Goal: Task Accomplishment & Management: Manage account settings

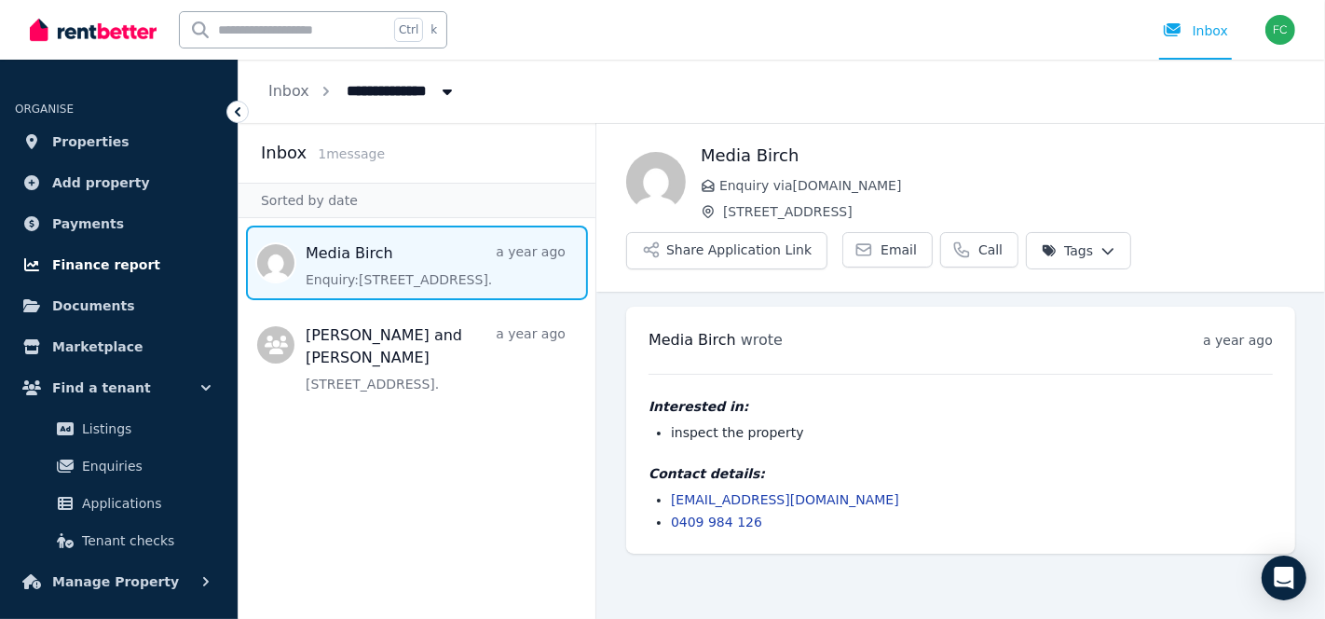
drag, startPoint x: 0, startPoint y: 0, endPoint x: 31, endPoint y: 253, distance: 255.3
click at [31, 253] on div "**********" at bounding box center [662, 309] width 1325 height 619
drag, startPoint x: 31, startPoint y: 253, endPoint x: 204, endPoint y: 315, distance: 183.9
click at [204, 315] on link "Documents" at bounding box center [119, 305] width 208 height 37
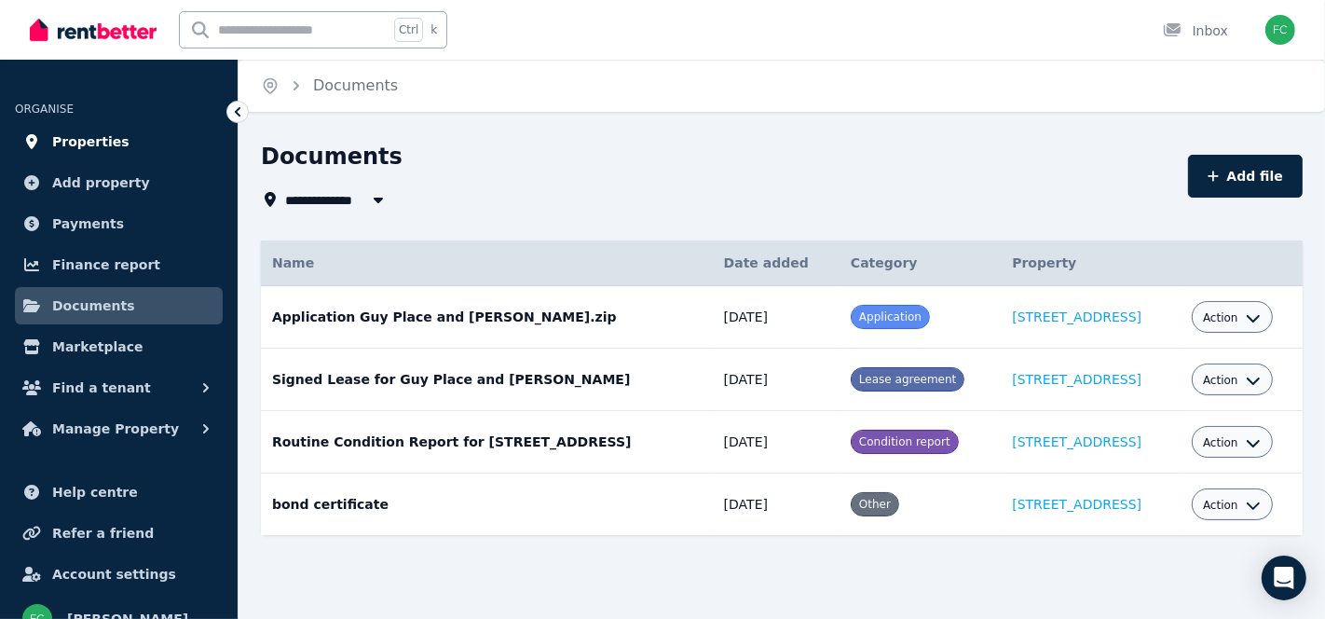
click at [69, 132] on span "Properties" at bounding box center [90, 141] width 77 height 22
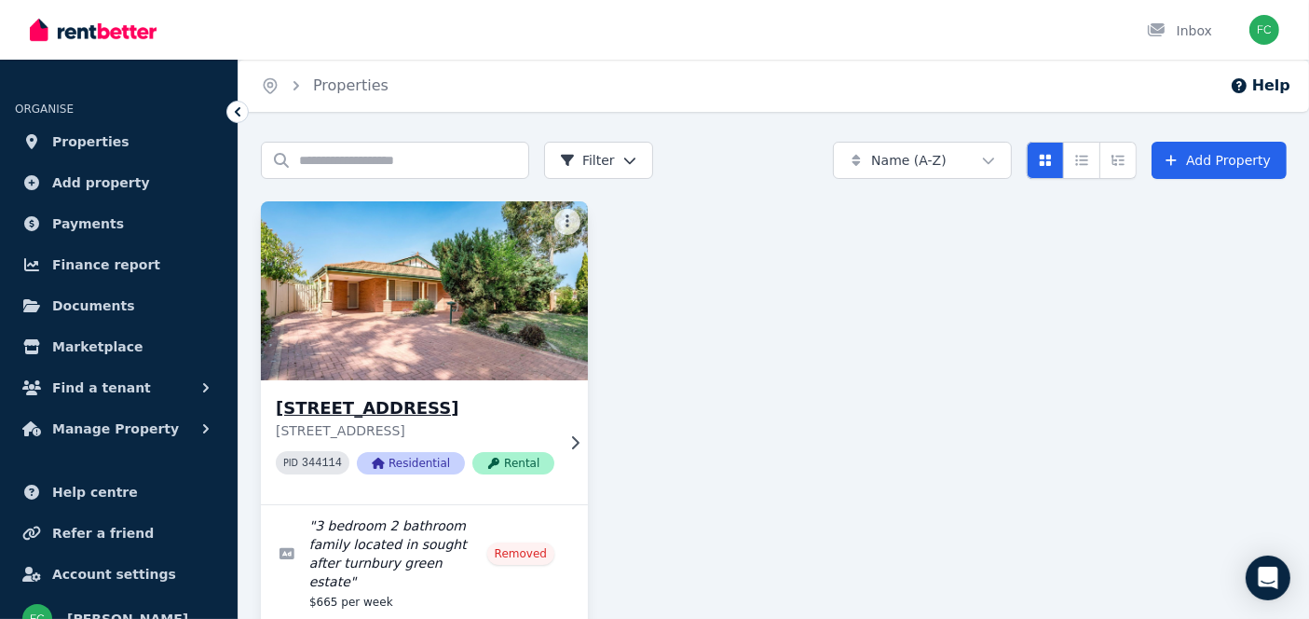
click at [512, 452] on span "Rental" at bounding box center [513, 463] width 82 height 22
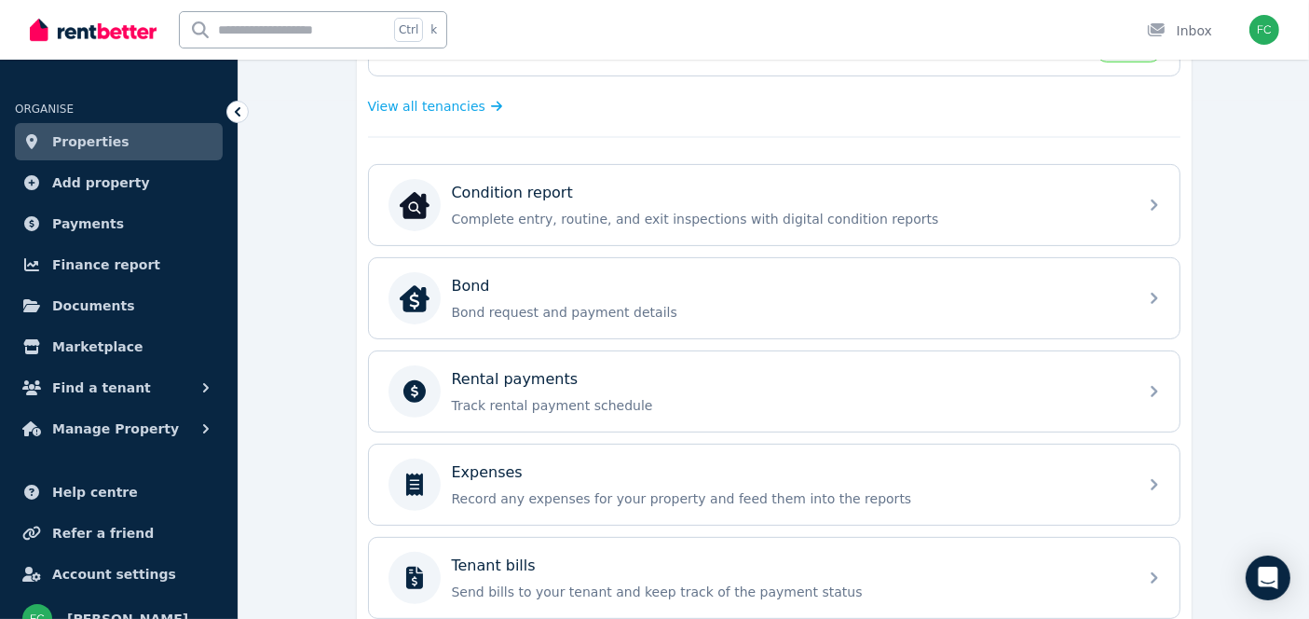
scroll to position [525, 0]
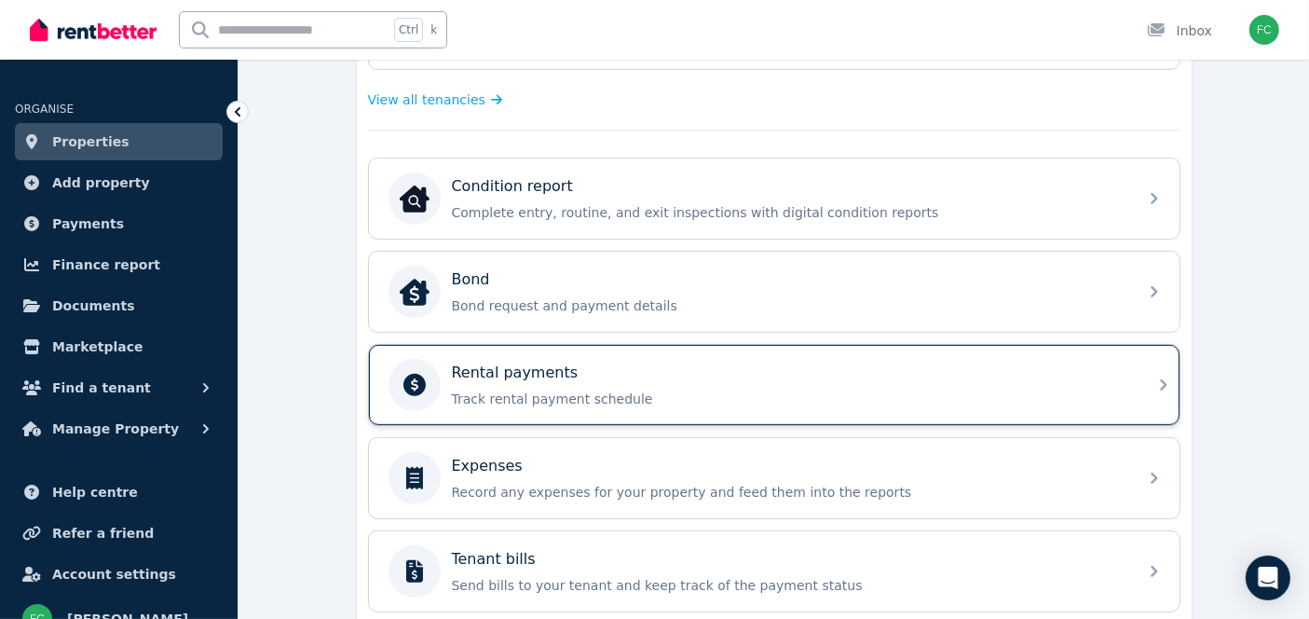
click at [1160, 374] on icon at bounding box center [1163, 385] width 22 height 22
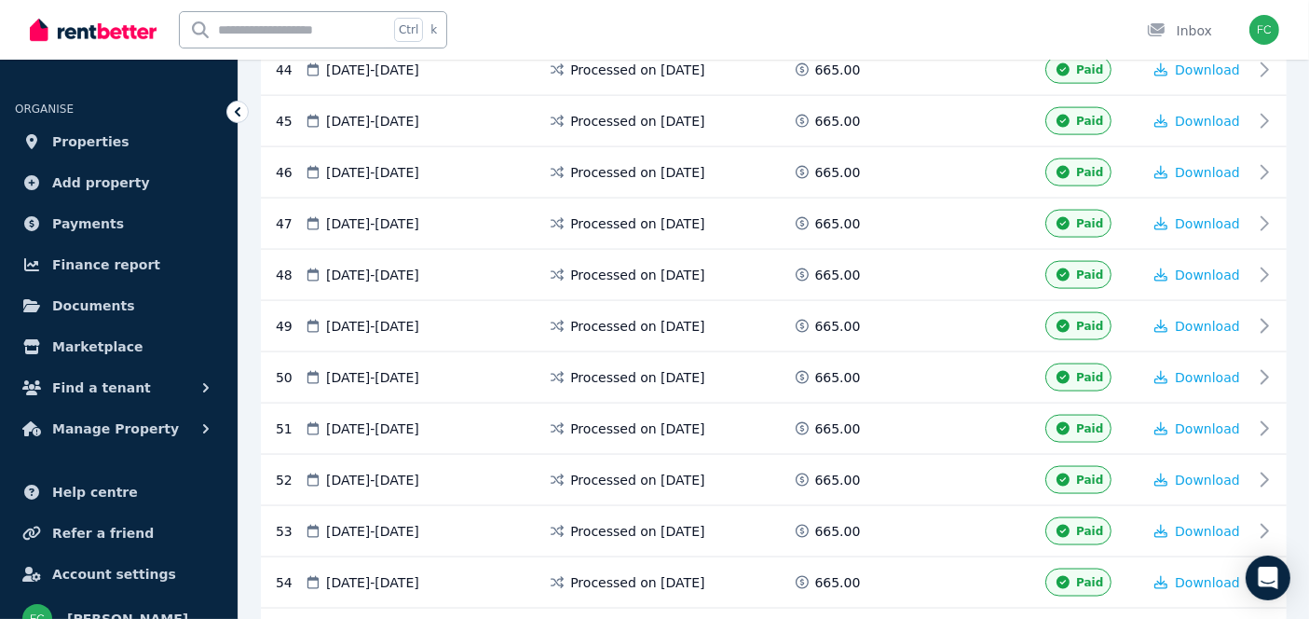
scroll to position [2682, 0]
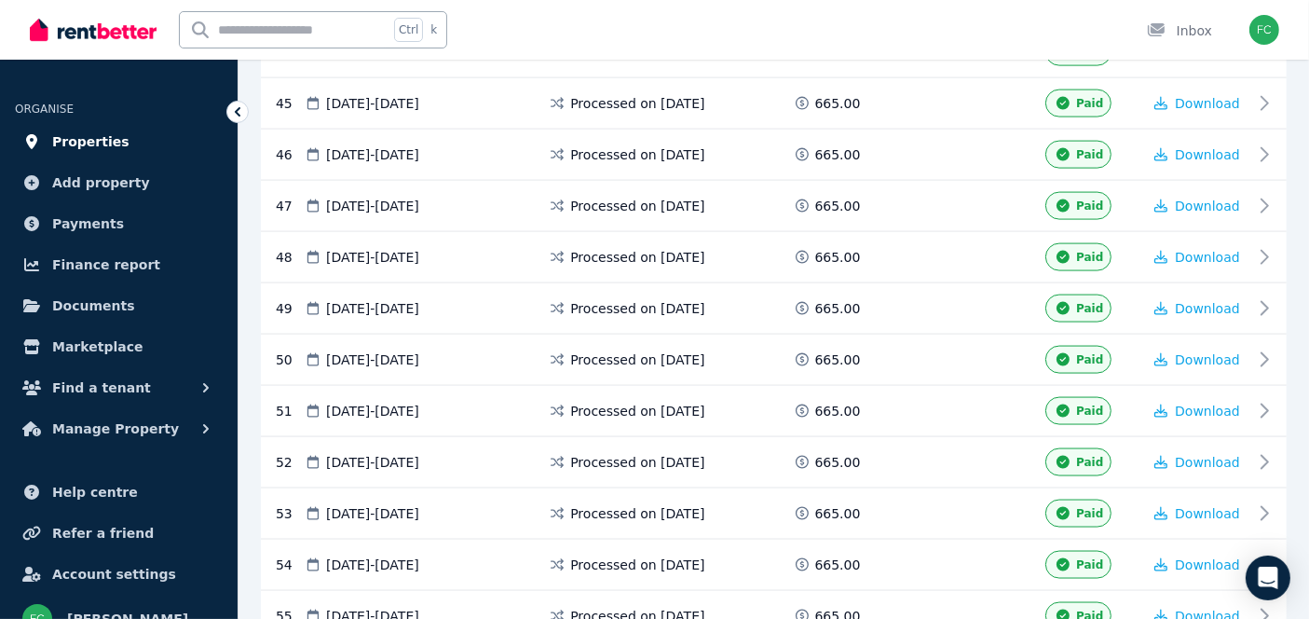
click at [83, 143] on span "Properties" at bounding box center [90, 141] width 77 height 22
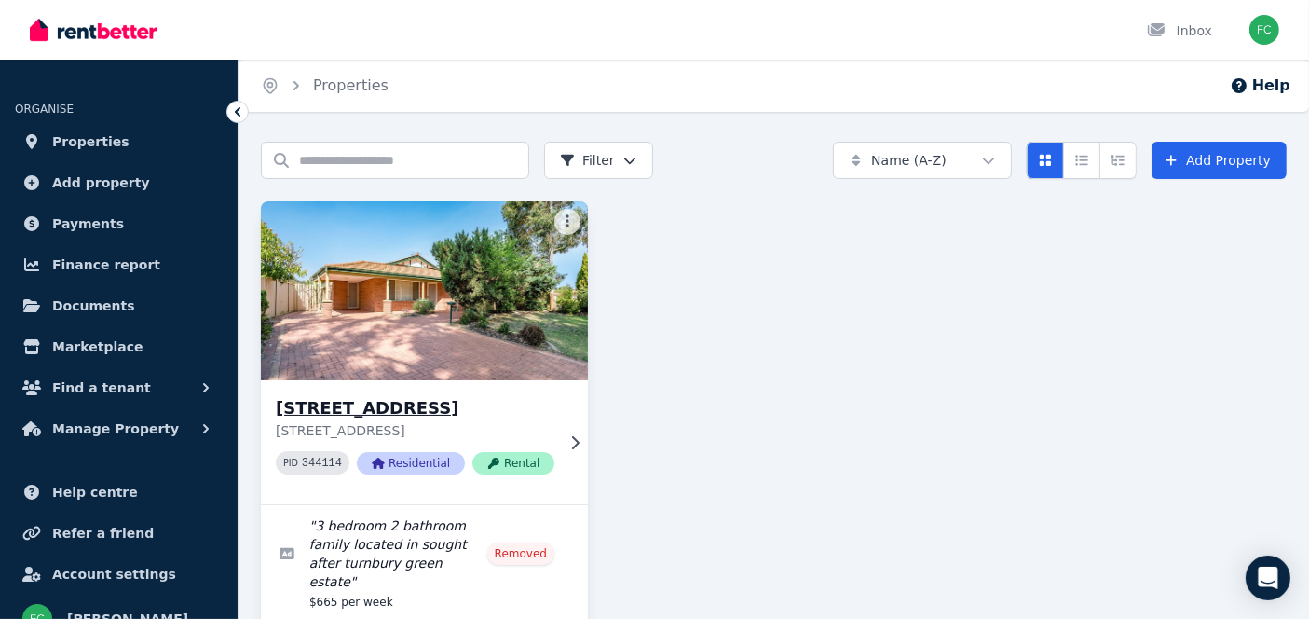
click at [549, 450] on div "[STREET_ADDRESS][GEOGRAPHIC_DATA] [STREET_ADDRESS] PID 344114 Residential Rental" at bounding box center [424, 442] width 327 height 124
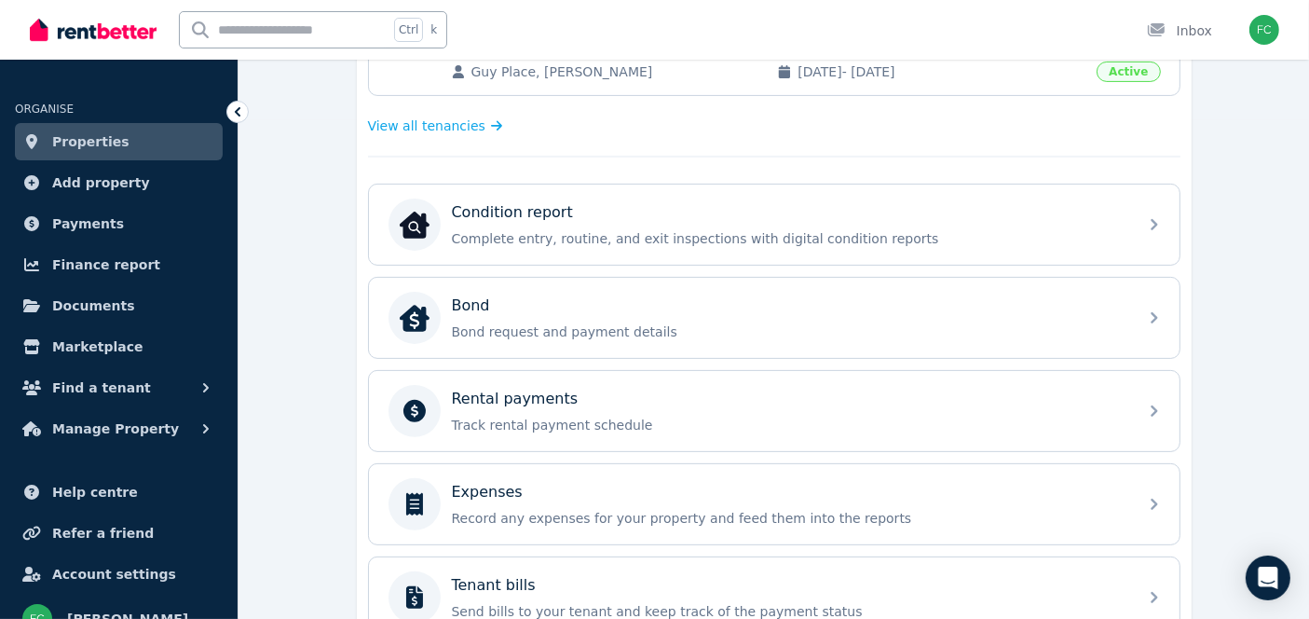
scroll to position [513, 0]
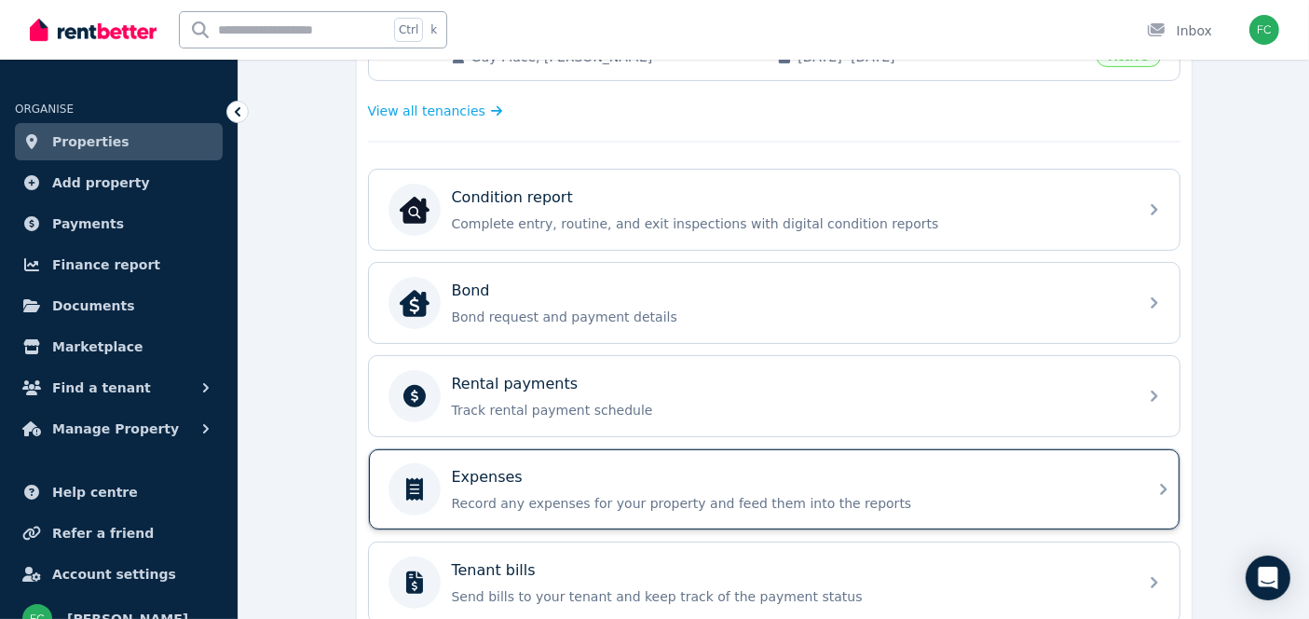
click at [695, 472] on div "Expenses" at bounding box center [789, 477] width 674 height 22
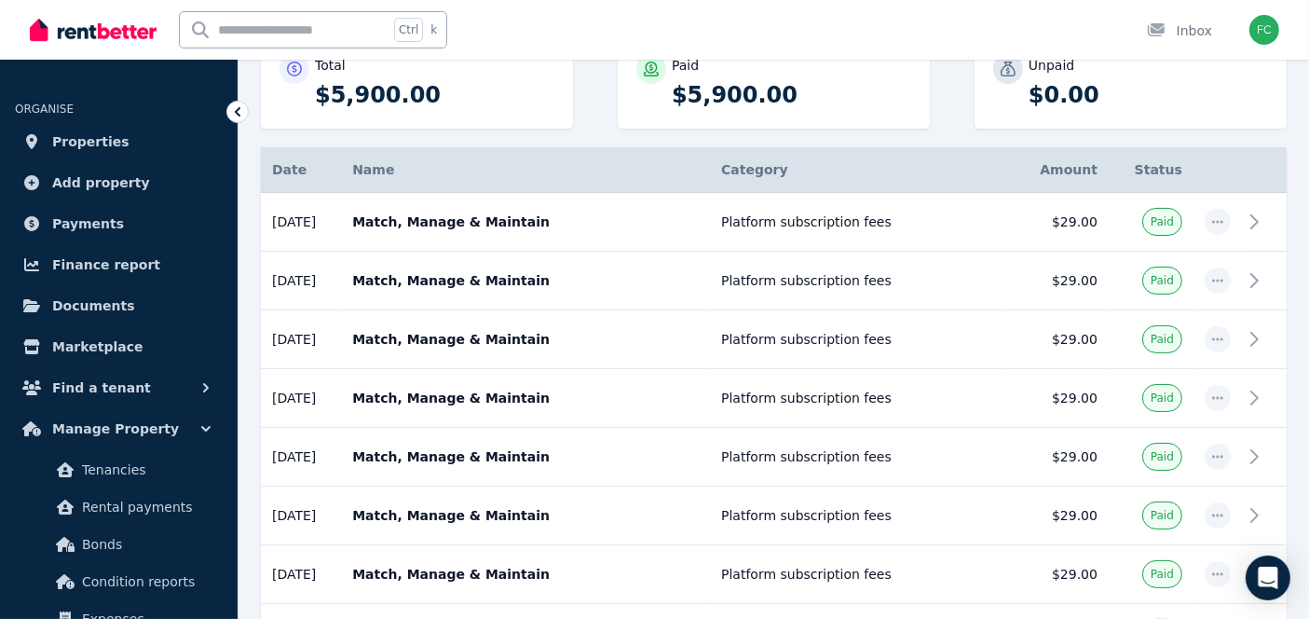
scroll to position [265, 0]
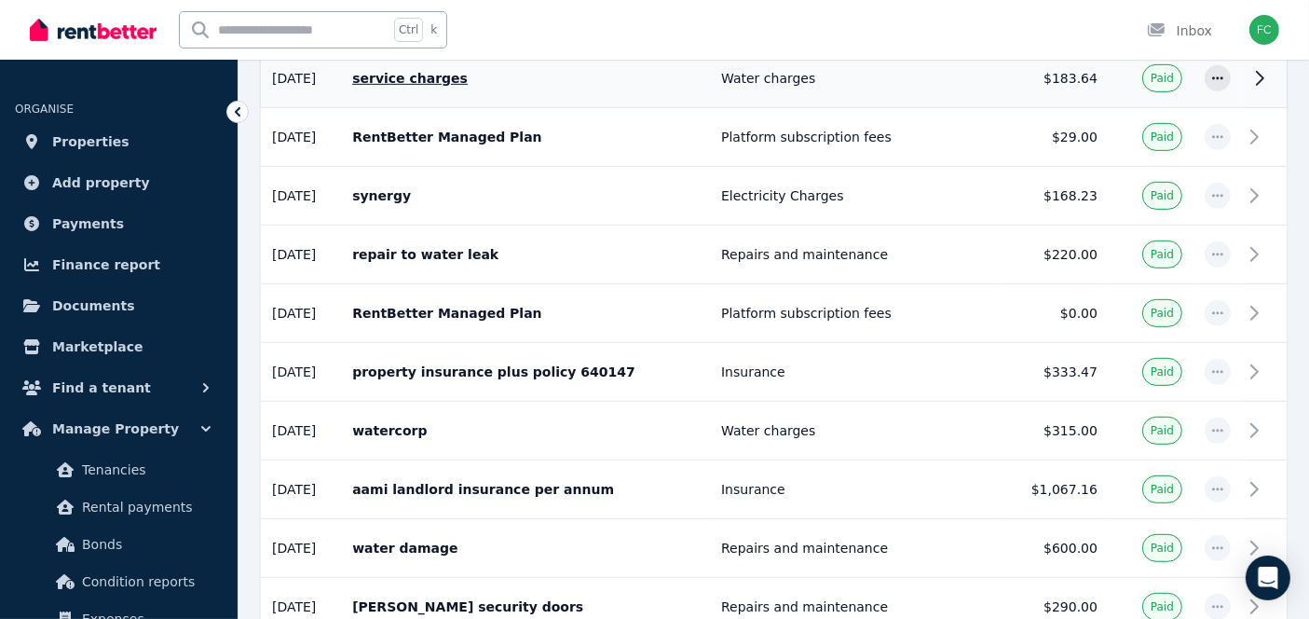
scroll to position [998, 0]
click at [873, 171] on td "Electricity Charges" at bounding box center [856, 195] width 292 height 59
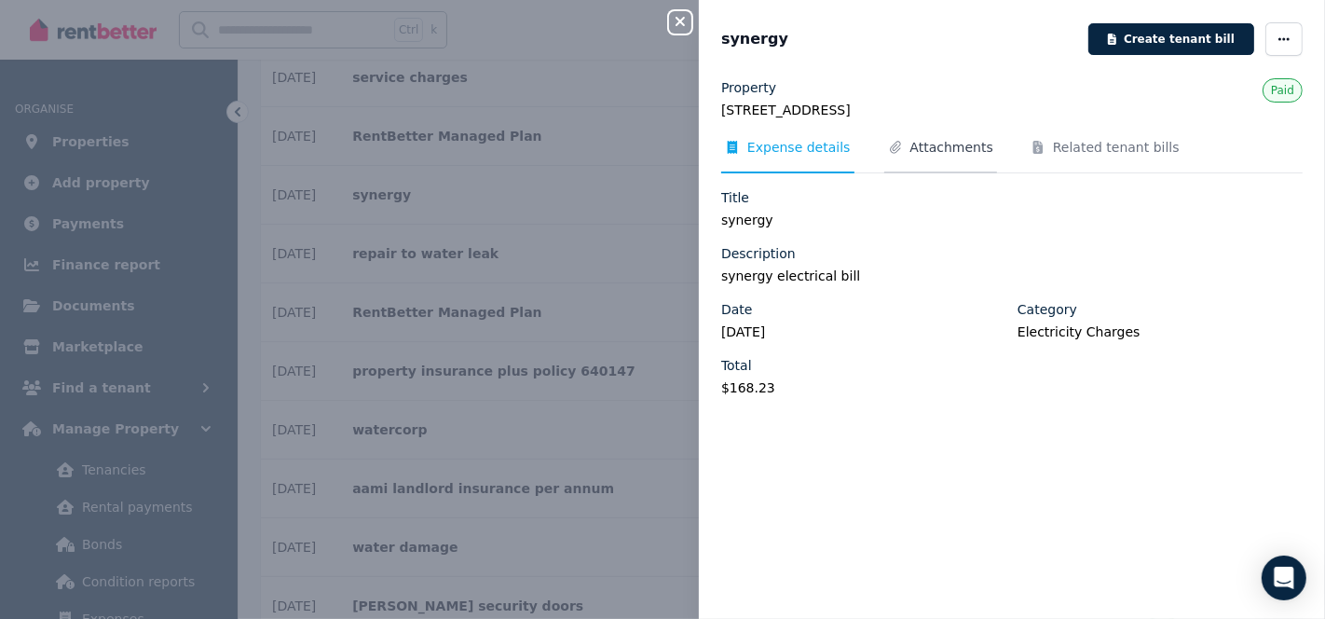
click at [910, 152] on span "Attachments" at bounding box center [951, 147] width 83 height 19
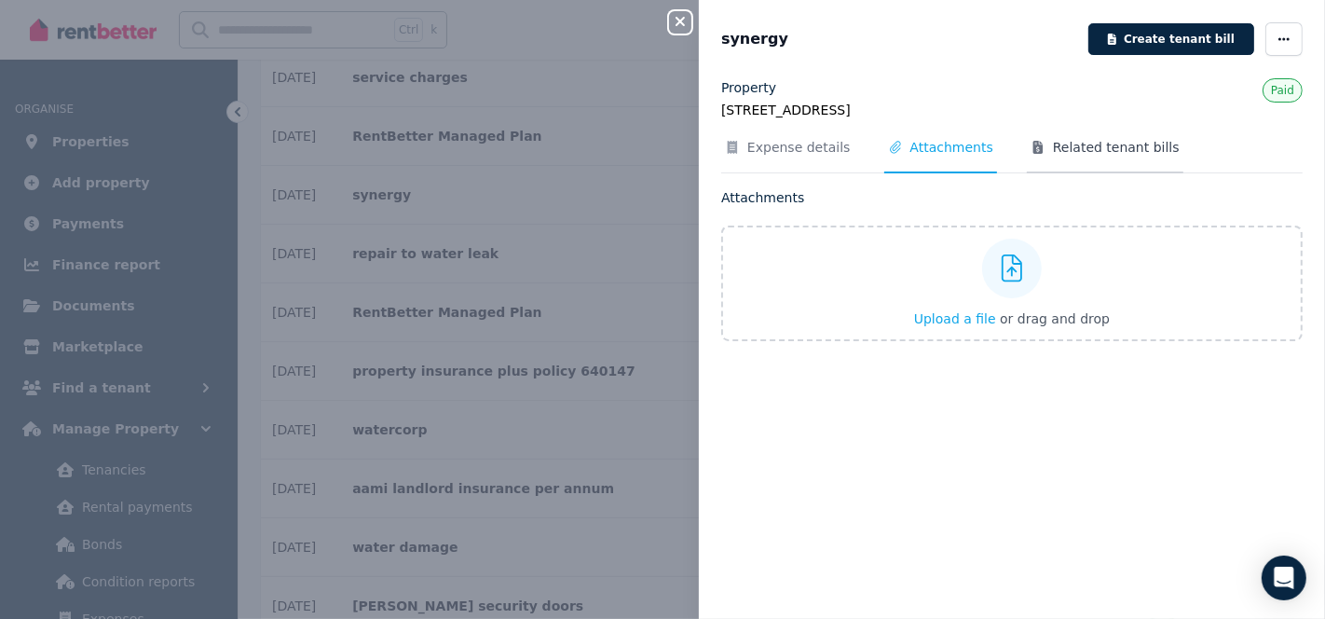
click at [1070, 140] on span "Related tenant bills" at bounding box center [1116, 147] width 127 height 19
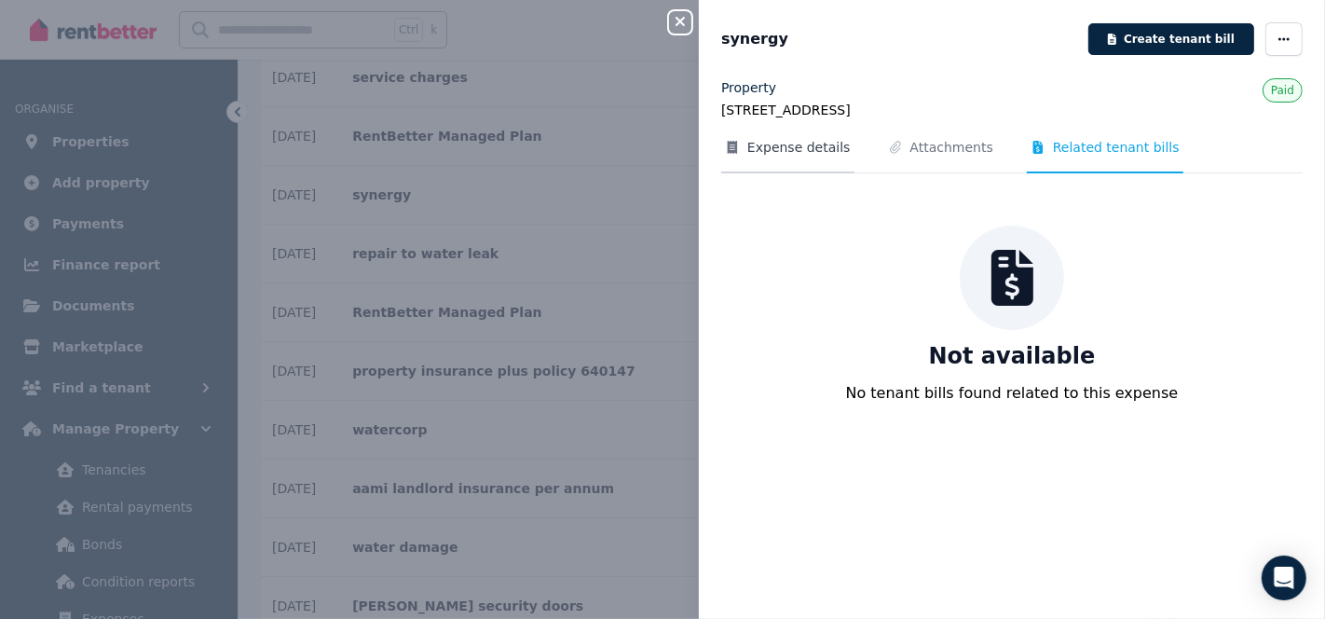
click at [777, 150] on span "Expense details" at bounding box center [798, 147] width 103 height 19
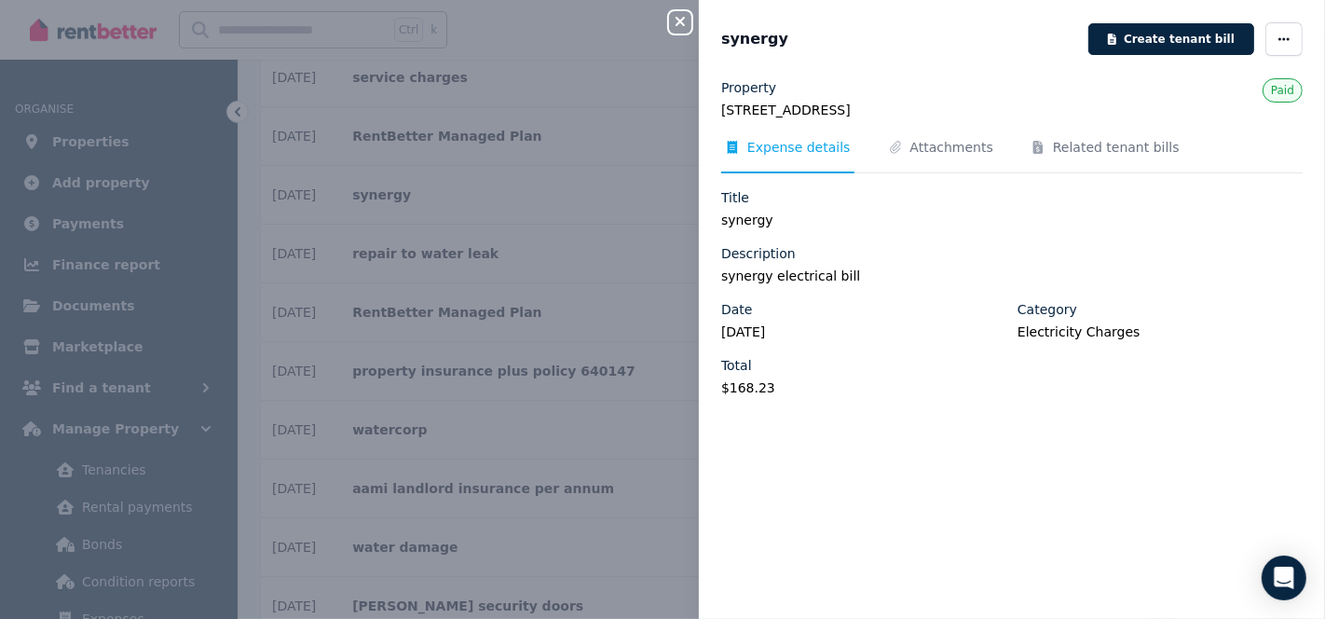
click at [683, 21] on icon "button" at bounding box center [680, 21] width 22 height 15
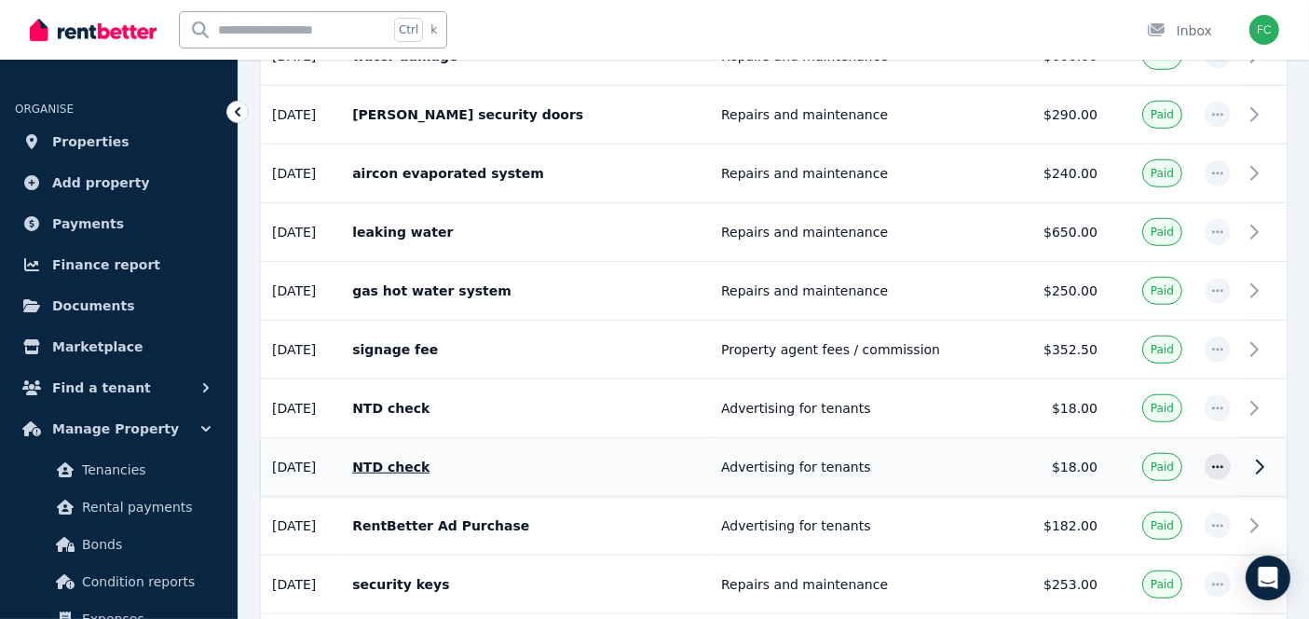
scroll to position [1488, 0]
